Goal: Check status

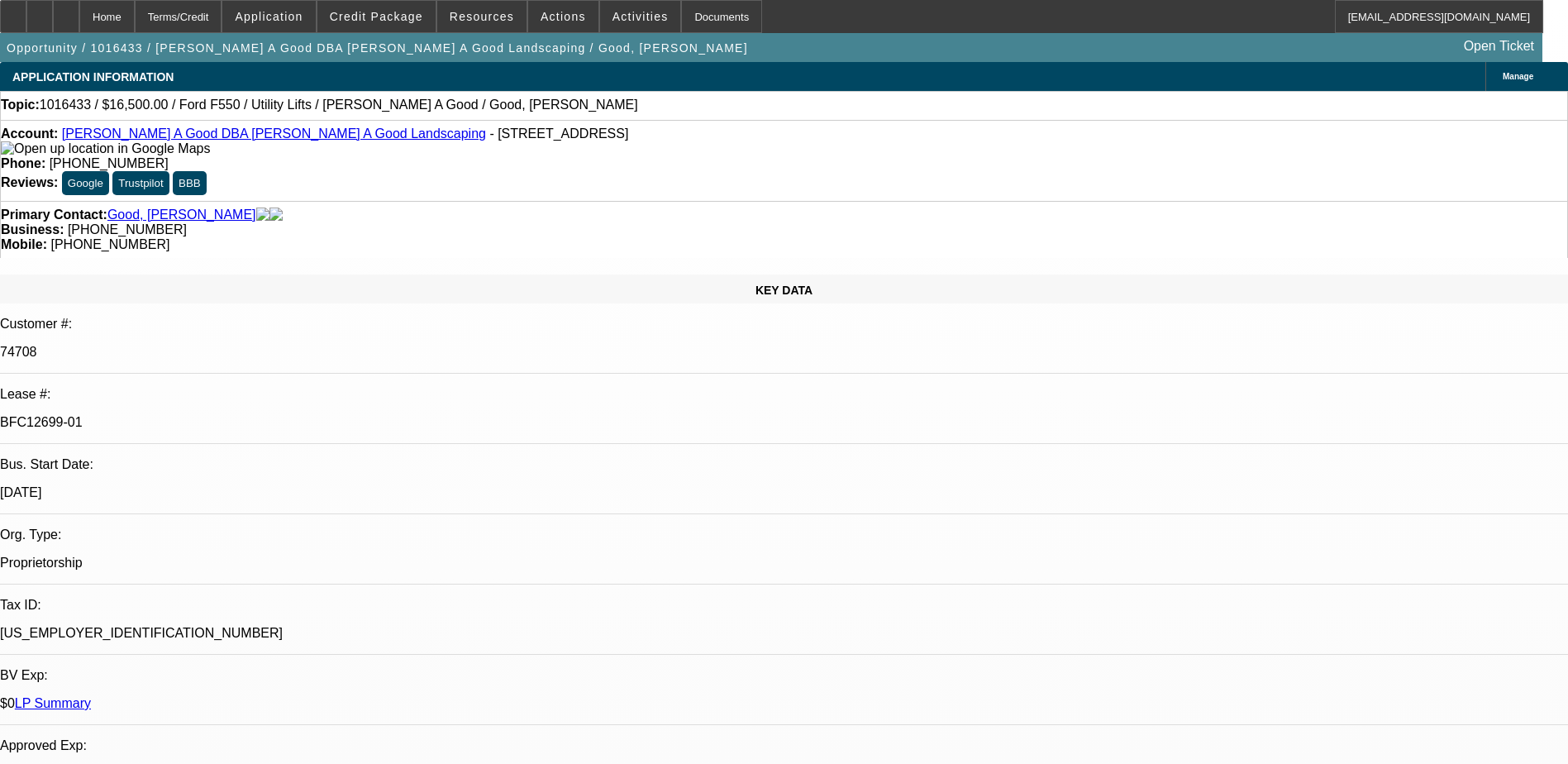
select select "0"
select select "2"
select select "0"
select select "2"
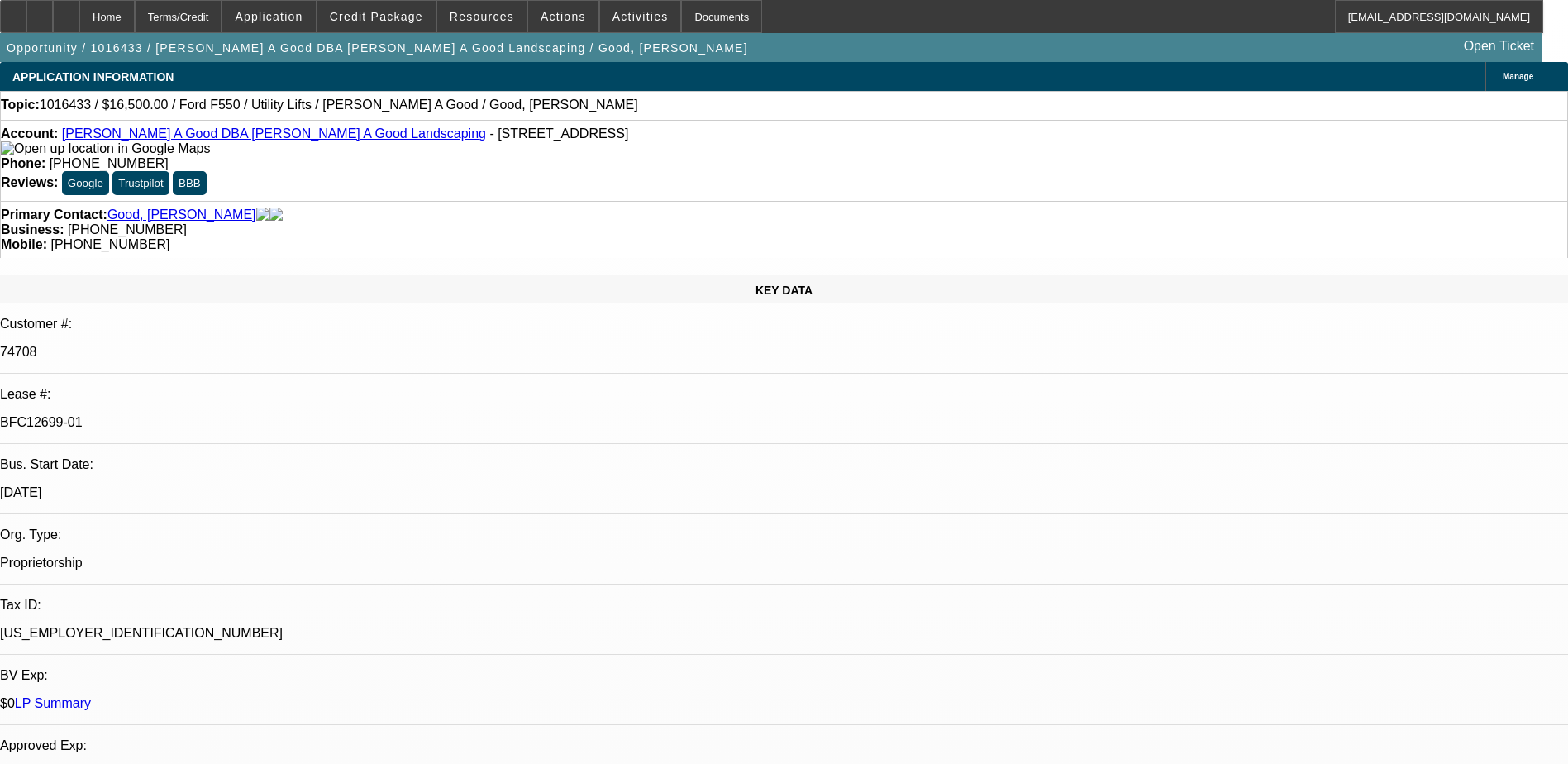
select select "0"
select select "2"
select select "0"
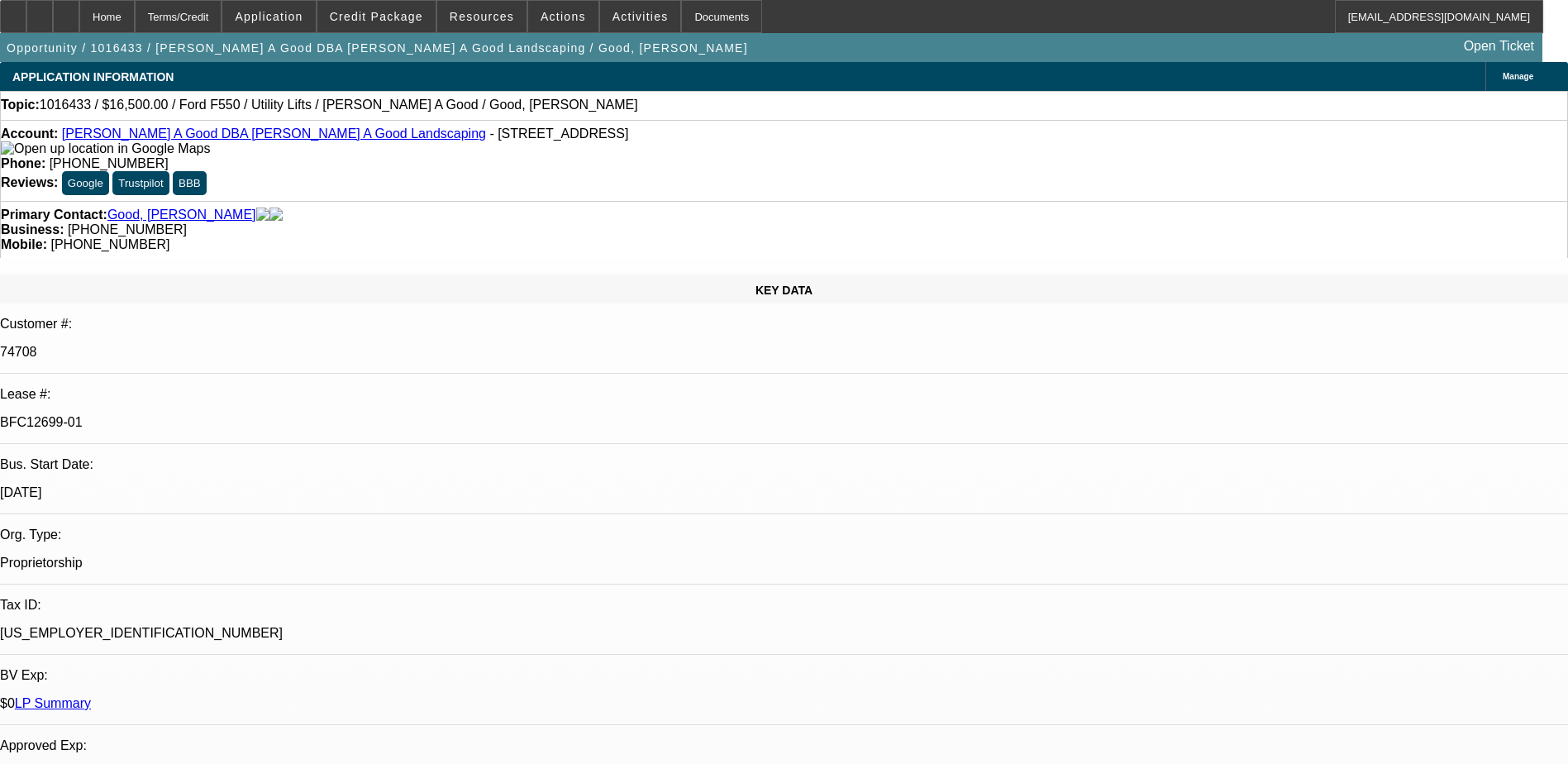
select select "0"
select select "1"
select select "2"
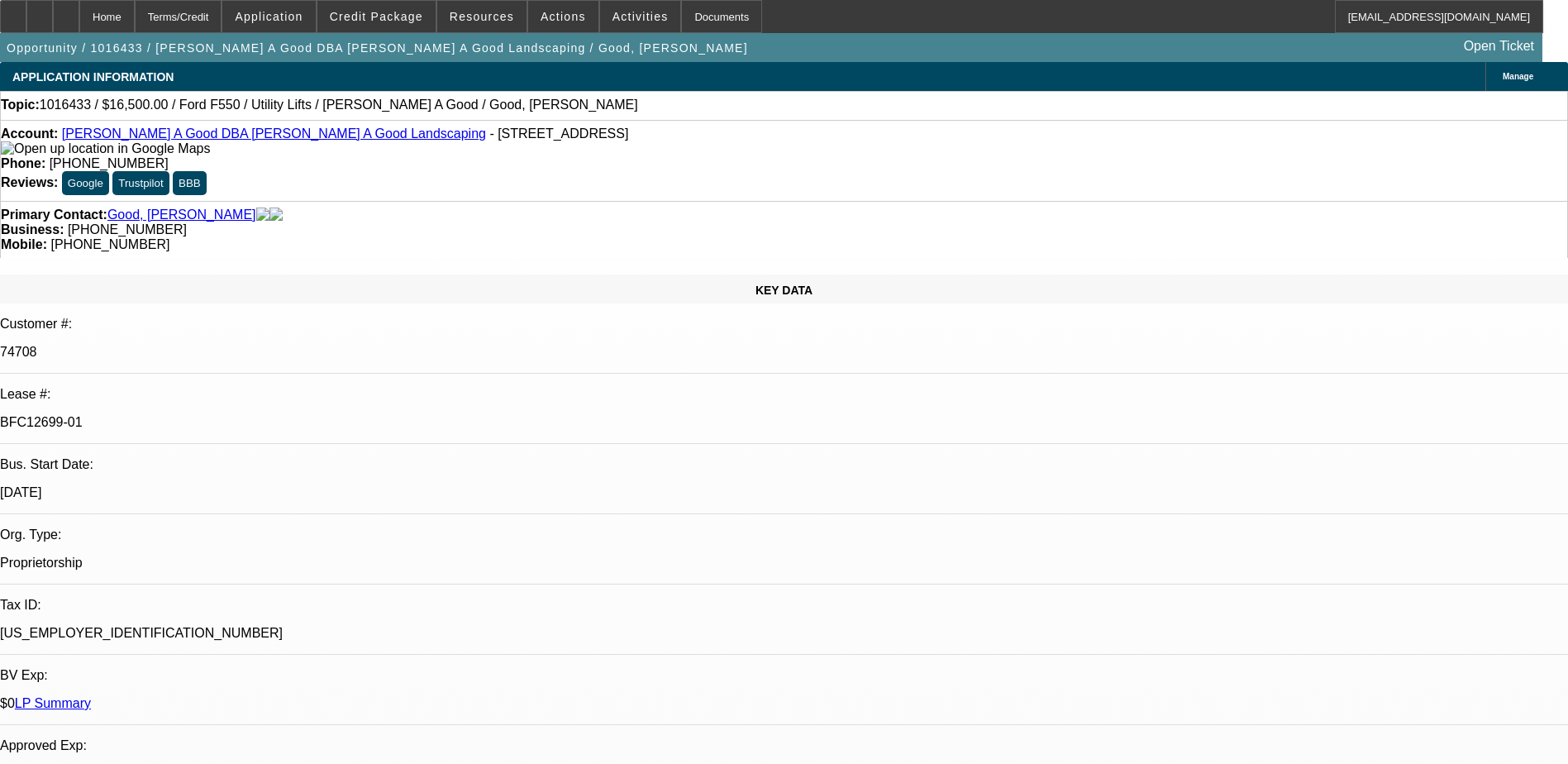
select select "1"
select select "2"
select select "1"
select select "2"
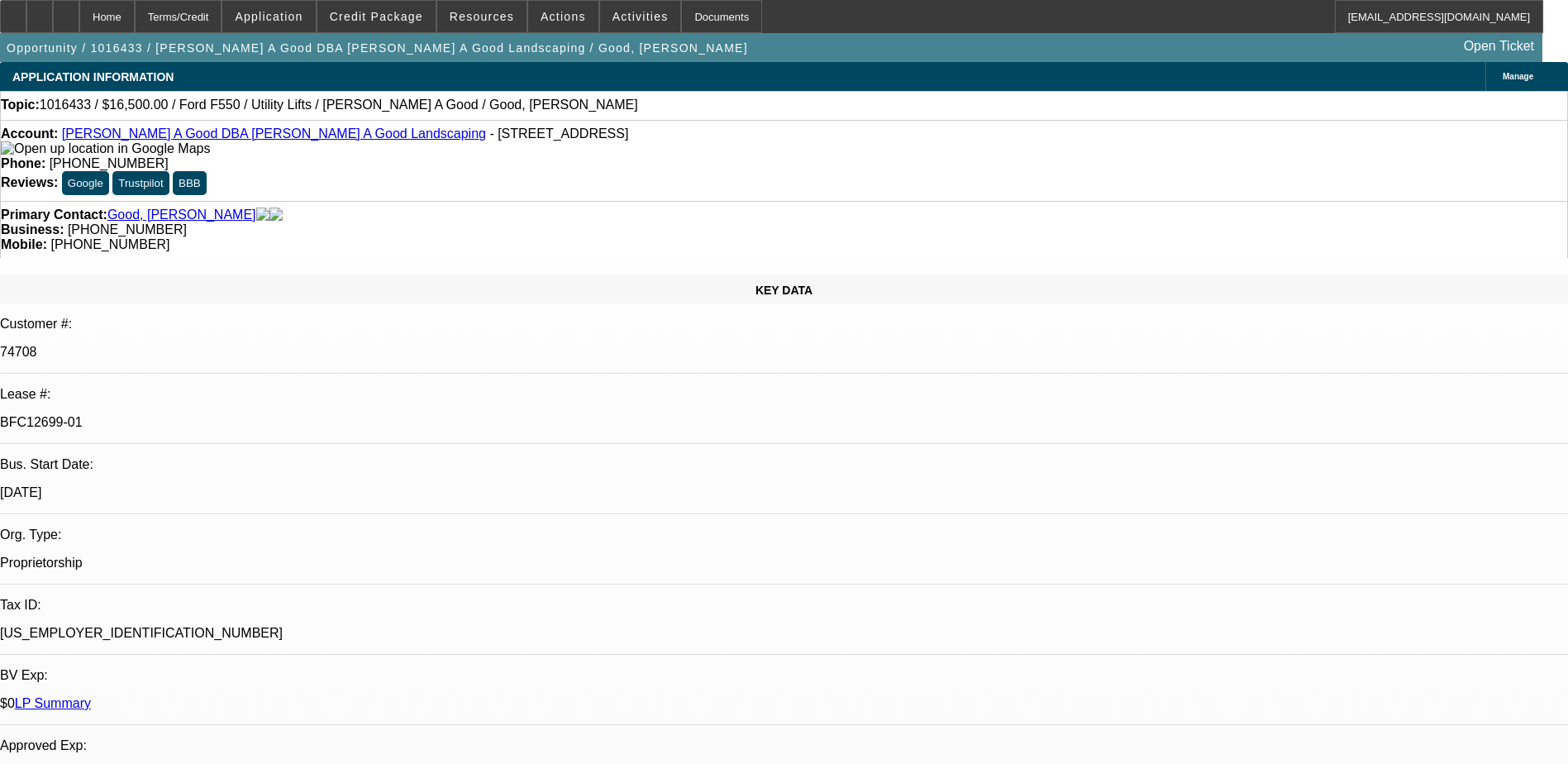
select select "2"
select select "1"
select select "2"
click at [91, 696] on link "LP Summary" at bounding box center [53, 703] width 76 height 14
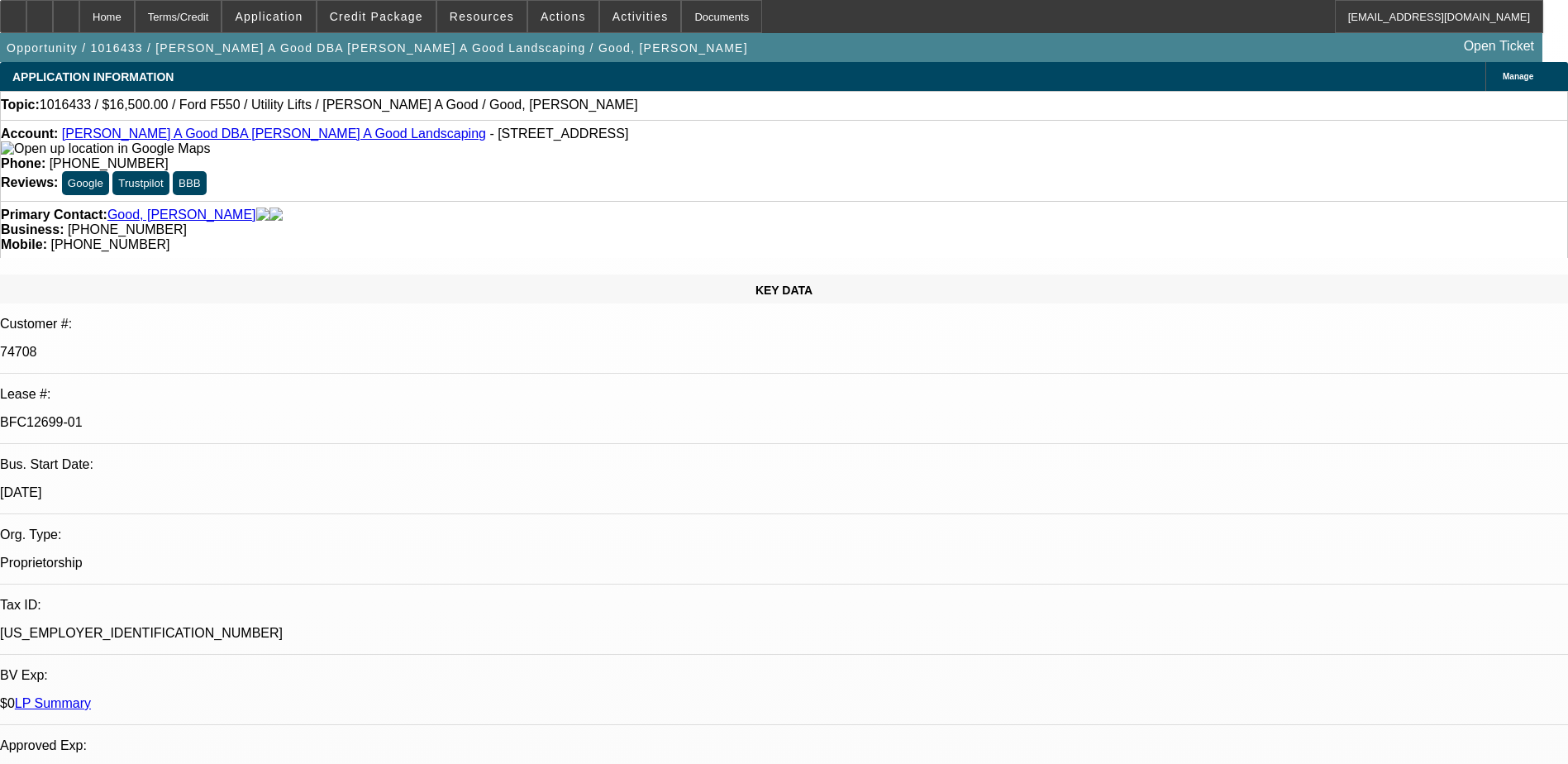
drag, startPoint x: 904, startPoint y: 186, endPoint x: 831, endPoint y: 199, distance: 74.1
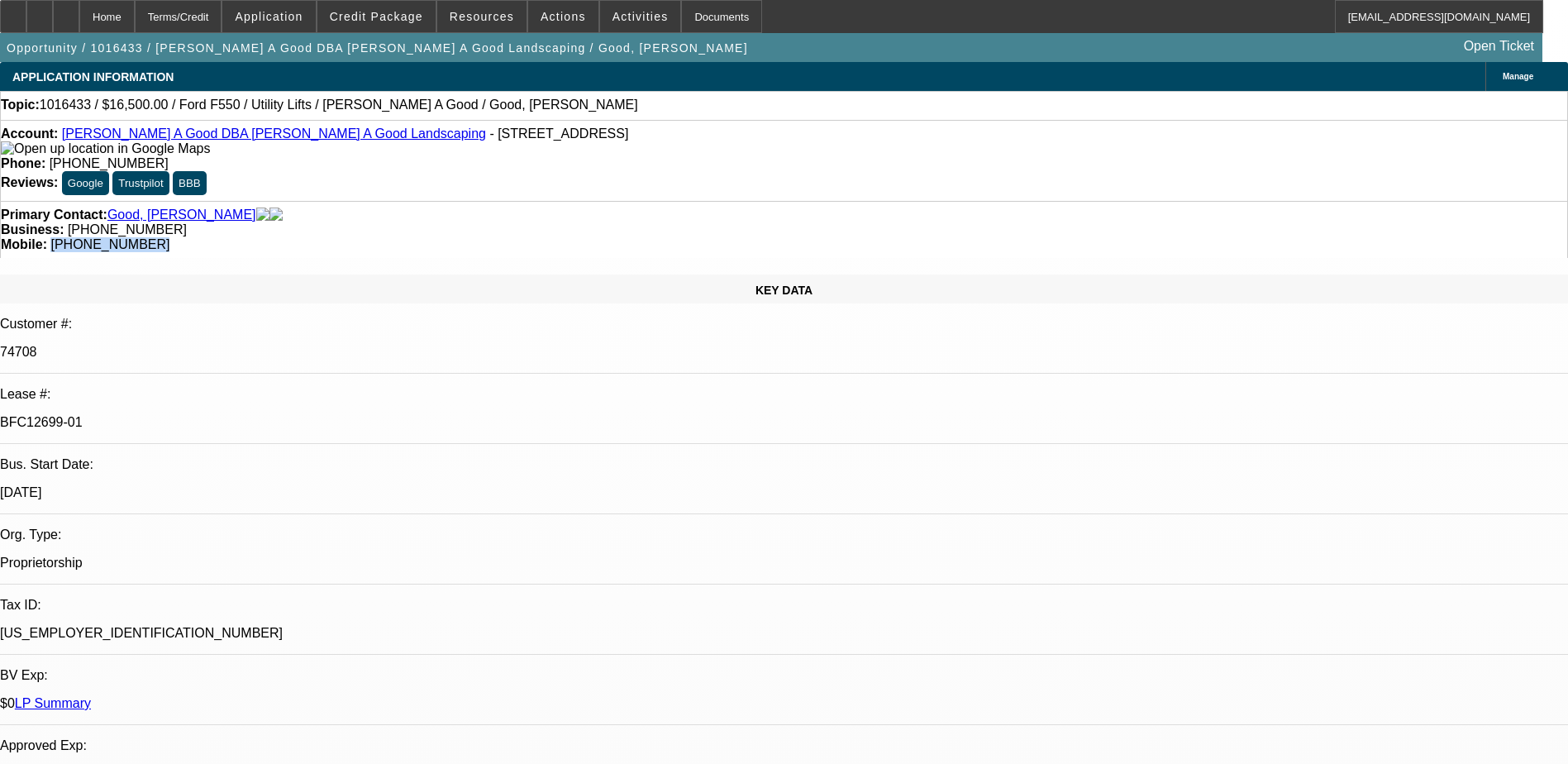
click at [831, 200] on div "Primary Contact: Good, [PERSON_NAME] Business: [PHONE_NUMBER] Mobile: [PHONE_NU…" at bounding box center [784, 229] width 1568 height 57
copy span "[PHONE_NUMBER]"
drag, startPoint x: 923, startPoint y: 175, endPoint x: 831, endPoint y: 181, distance: 92.2
click at [831, 237] on div "Mobile: [PHONE_NUMBER]" at bounding box center [784, 244] width 1566 height 15
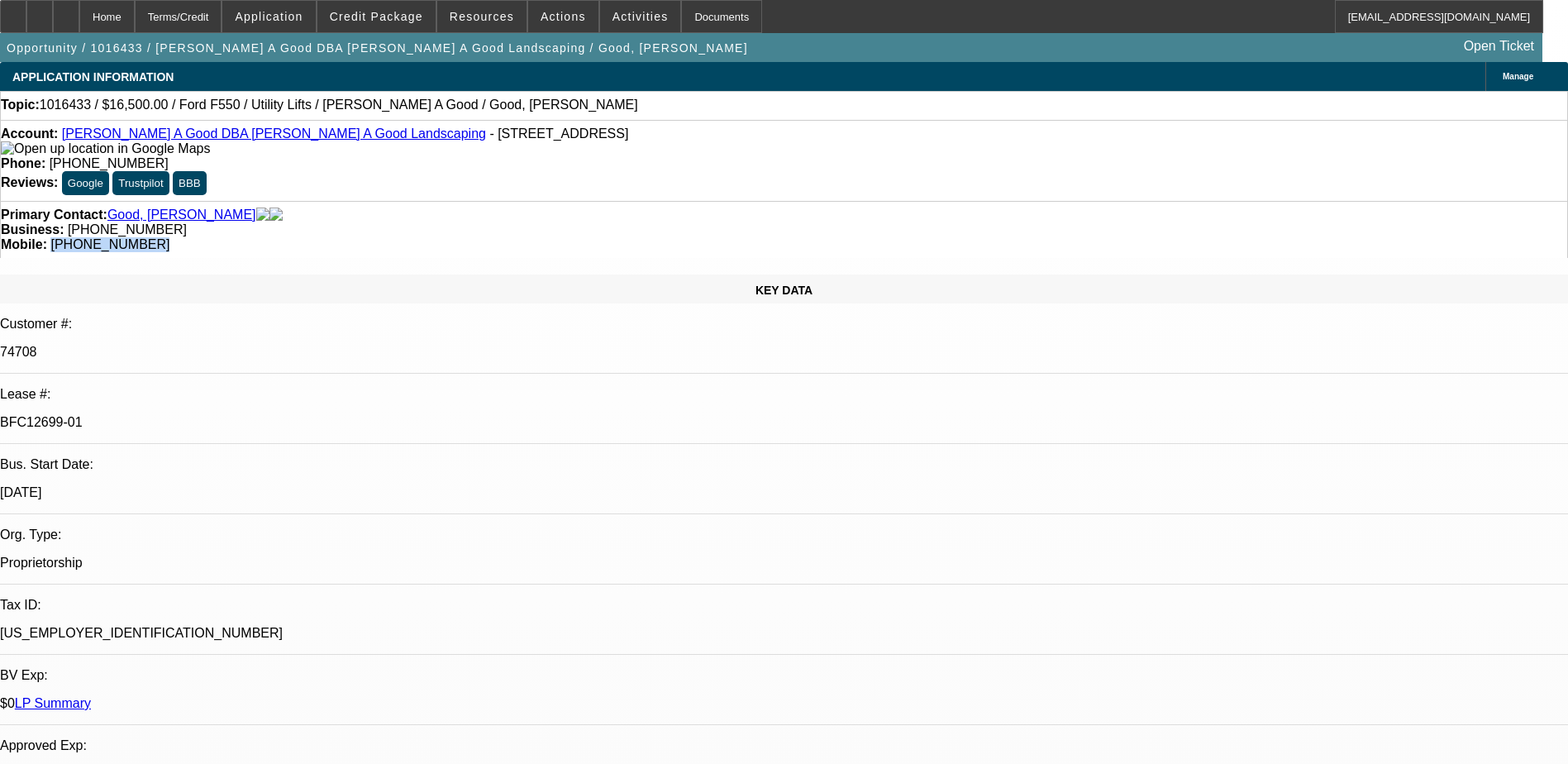
copy span "[PHONE_NUMBER]"
click at [943, 200] on div "Primary Contact: Good, [PERSON_NAME] Business: [PHONE_NUMBER] Mobile: [PHONE_NU…" at bounding box center [784, 229] width 1568 height 57
drag, startPoint x: 913, startPoint y: 186, endPoint x: 830, endPoint y: 197, distance: 83.7
click at [830, 200] on div "Primary Contact: Good, [PERSON_NAME] Business: [PHONE_NUMBER] Mobile: [PHONE_NU…" at bounding box center [784, 229] width 1568 height 57
copy span "[PHONE_NUMBER]"
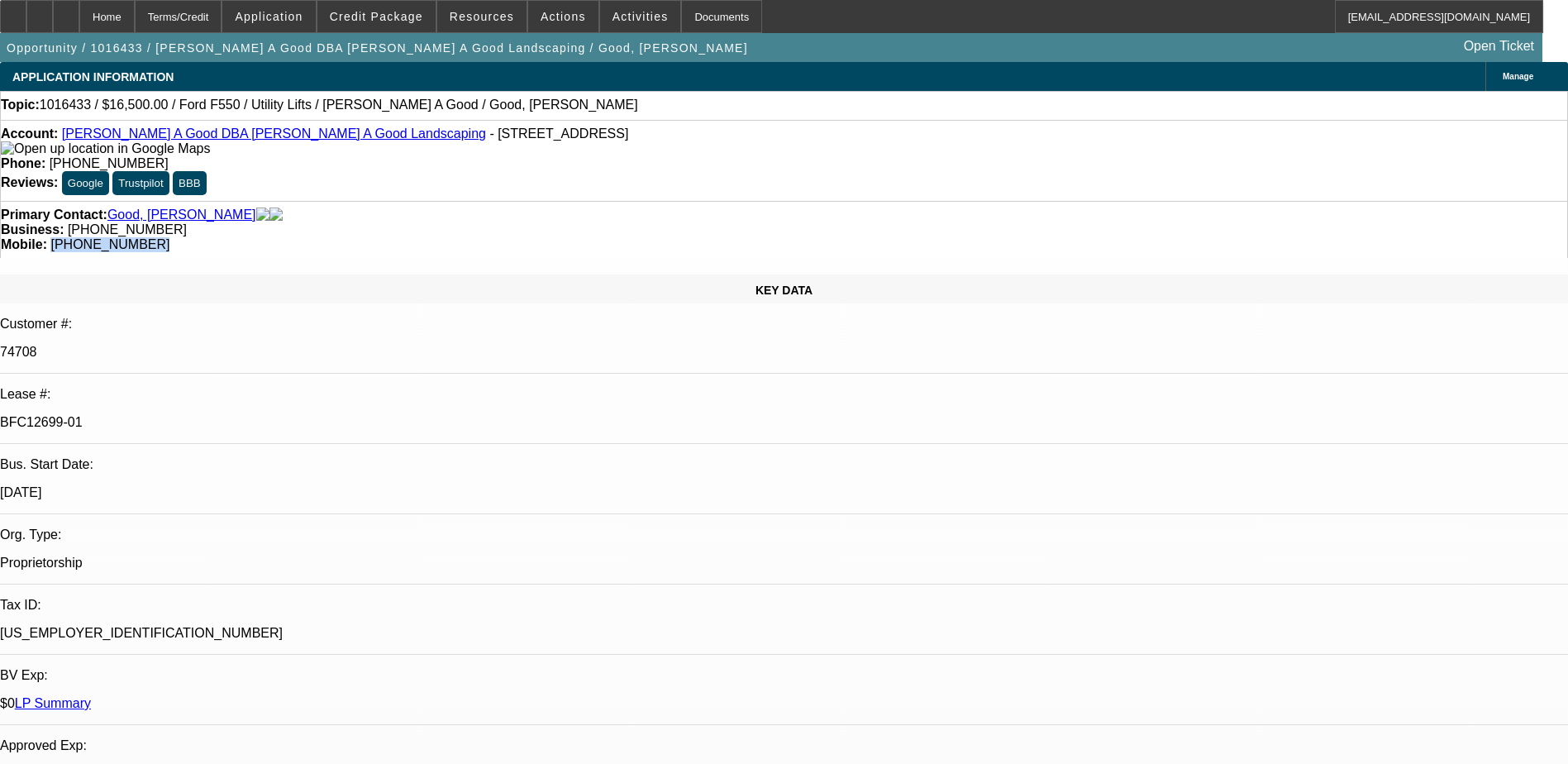
click at [844, 200] on div "Primary Contact: Good, [PERSON_NAME] Business: [PHONE_NUMBER] Mobile: [PHONE_NU…" at bounding box center [784, 229] width 1568 height 57
